Goal: Find specific page/section: Find specific page/section

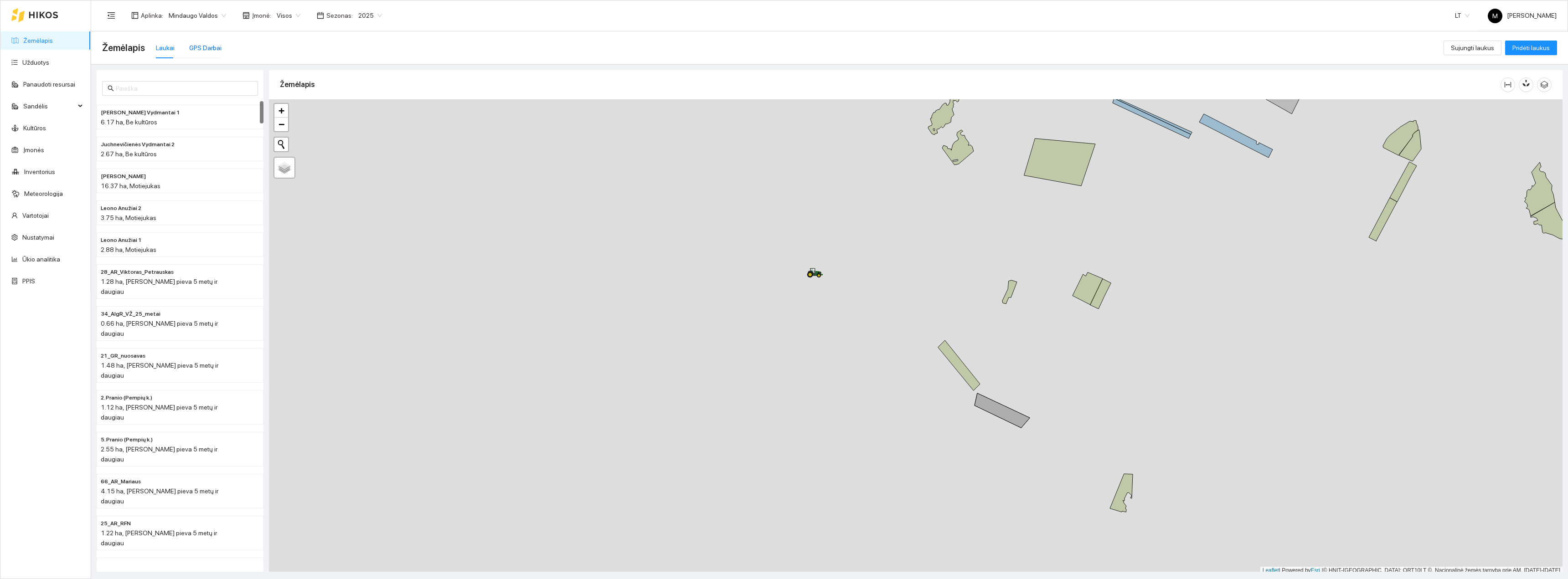
click at [203, 47] on div "GPS Darbai" at bounding box center [205, 47] width 32 height 10
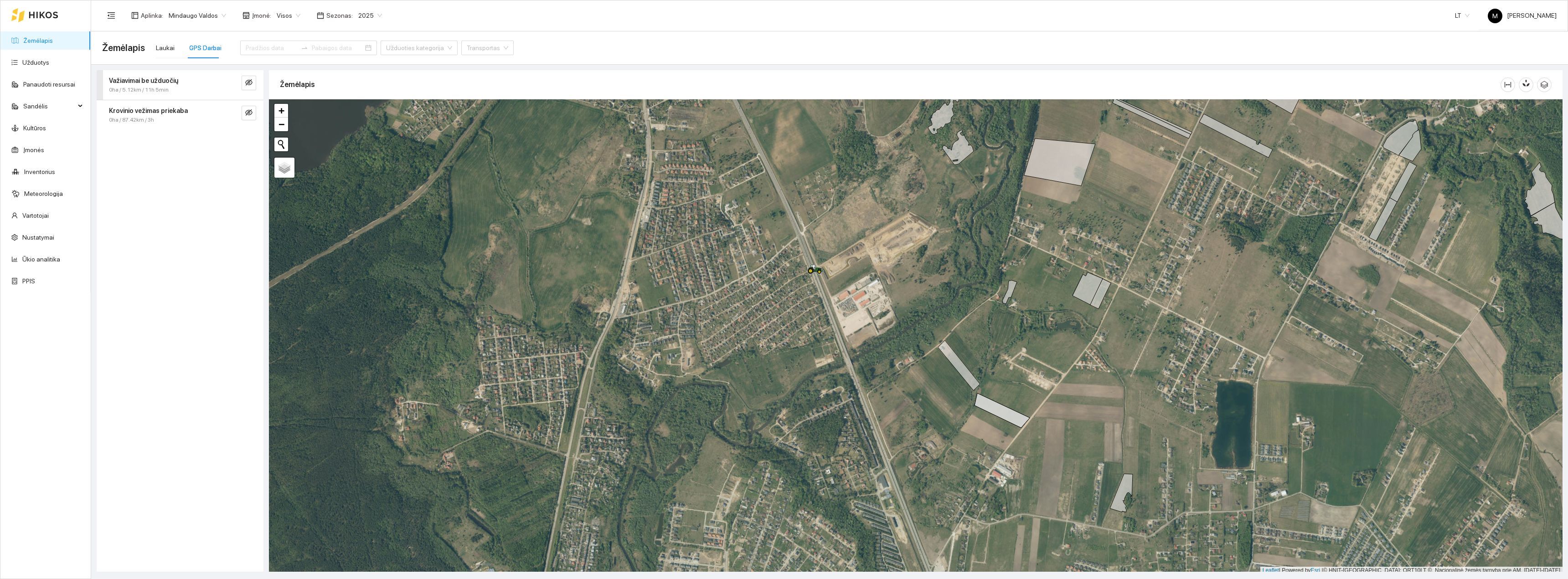
click at [261, 116] on div "Krovinio vežimas priekaba 0ha / 87.42km / 3h" at bounding box center [180, 115] width 167 height 29
click at [248, 111] on icon "eye-invisible" at bounding box center [248, 113] width 7 height 7
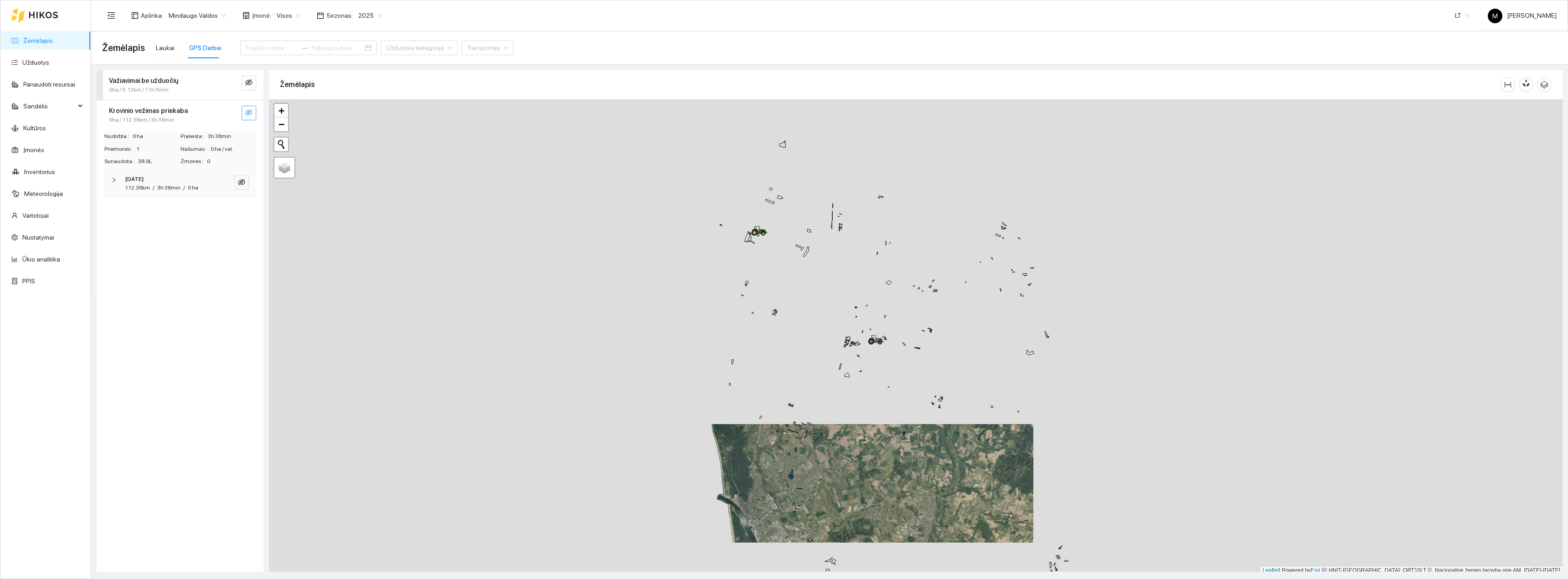
scroll to position [3, 0]
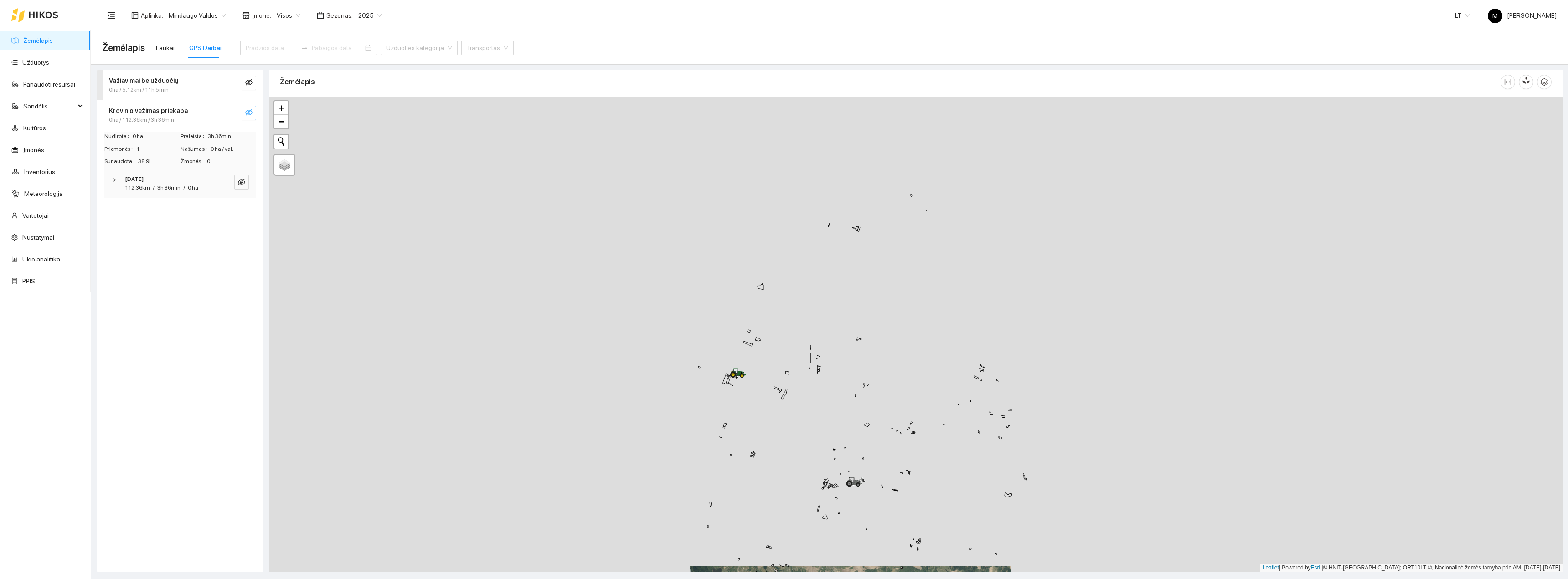
drag, startPoint x: 775, startPoint y: 275, endPoint x: 751, endPoint y: 423, distance: 149.9
click at [751, 423] on div "+ − Nieko nerasta. Bandykite dar kartą. Žemėlapis Palydovas Leaflet | Powered b…" at bounding box center [916, 335] width 1294 height 475
click at [247, 118] on button "button" at bounding box center [249, 113] width 15 height 15
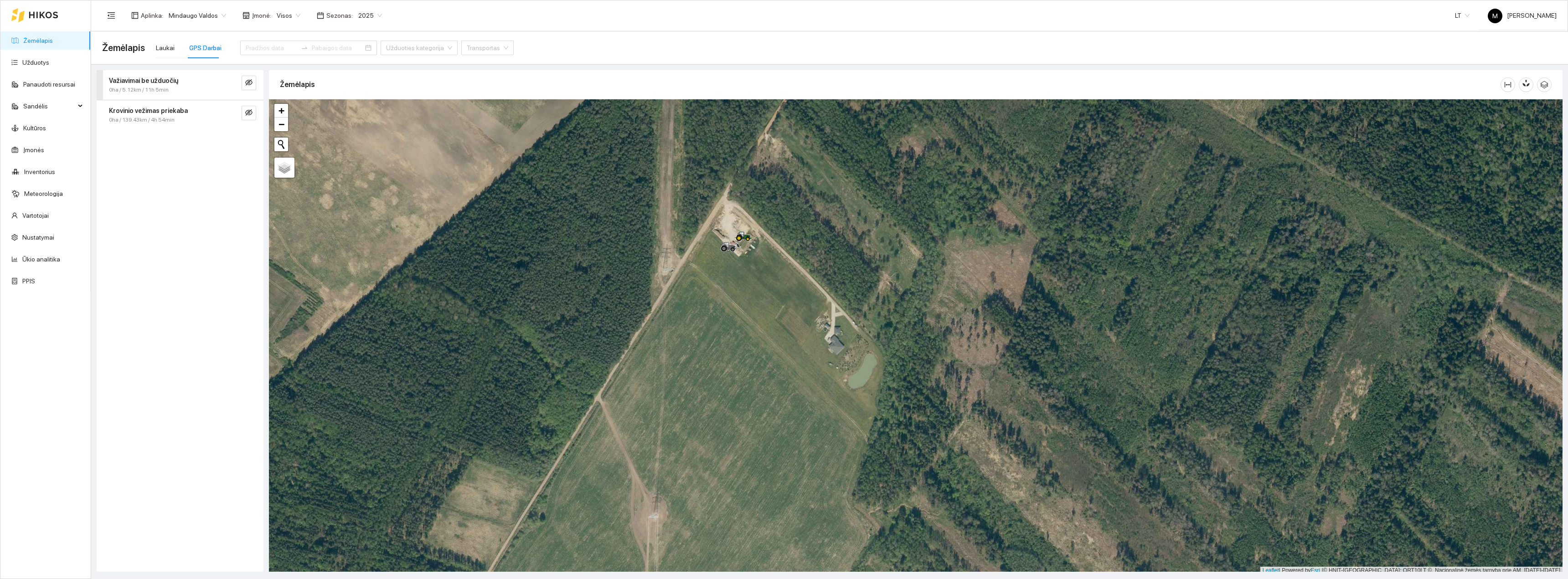
scroll to position [3, 0]
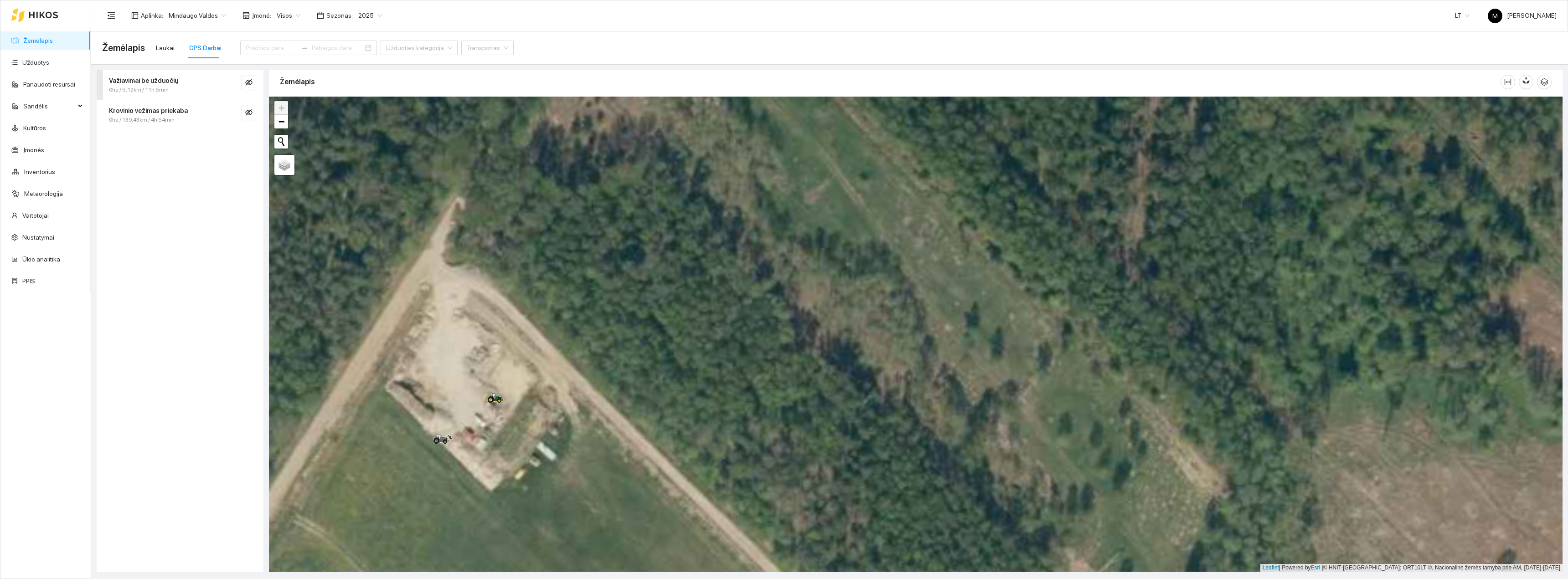
drag, startPoint x: 543, startPoint y: 441, endPoint x: 572, endPoint y: 309, distance: 135.1
click at [572, 309] on div "+ − Nieko nerasta. Bandykite dar kartą. Žemėlapis Palydovas Leaflet | Powered b…" at bounding box center [916, 335] width 1294 height 475
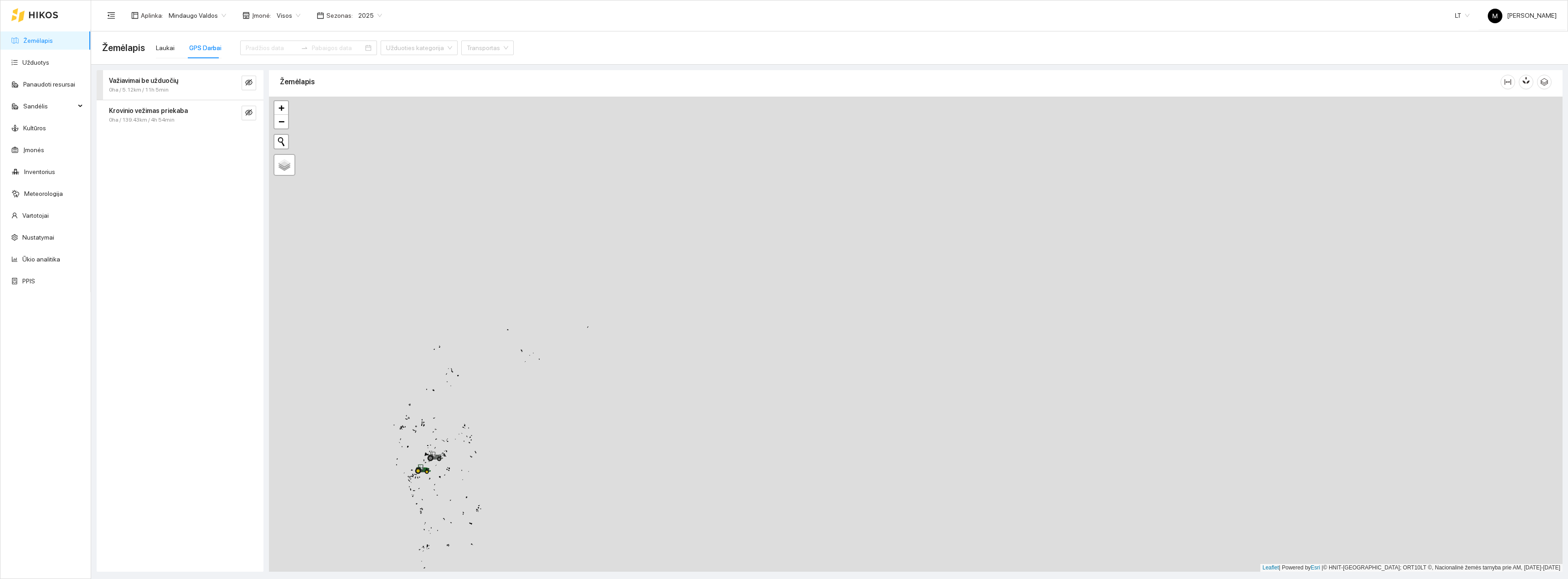
drag, startPoint x: 399, startPoint y: 500, endPoint x: 471, endPoint y: 384, distance: 136.5
click at [471, 384] on div "Steyr 6145 Profi | T1423D Priekaba šienui CynkoMet T-608/2 Greitis: 42 KM/H Kur…" at bounding box center [916, 335] width 1294 height 475
drag, startPoint x: 428, startPoint y: 414, endPoint x: 514, endPoint y: 301, distance: 142.0
click at [535, 301] on div "+ − Nieko nerasta. Bandykite dar kartą. Žemėlapis Palydovas Leaflet | Powered b…" at bounding box center [916, 335] width 1294 height 475
